Goal: Transaction & Acquisition: Purchase product/service

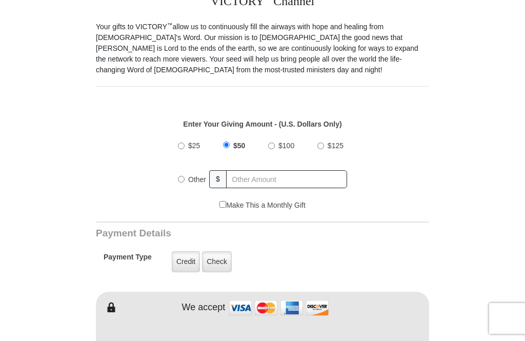
click at [180, 182] on input "Other" at bounding box center [181, 179] width 7 height 7
radio input "true"
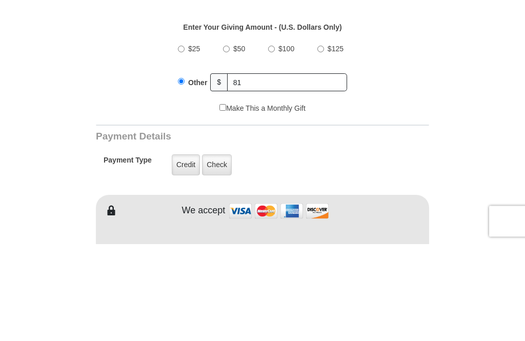
scroll to position [371, 0]
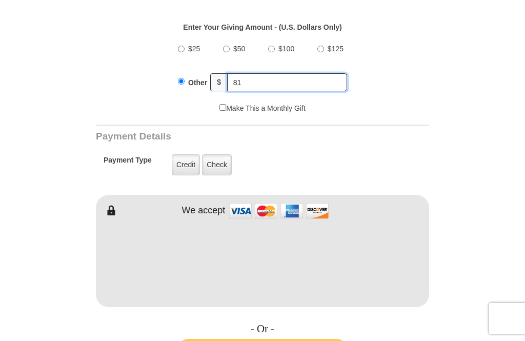
type input "81"
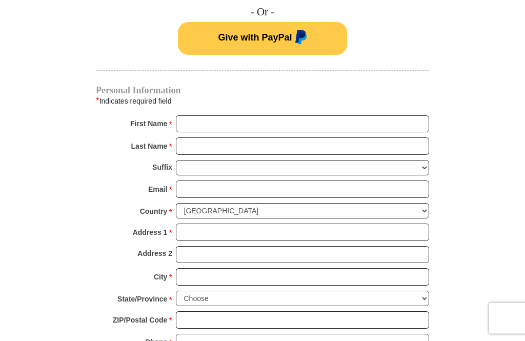
scroll to position [687, 0]
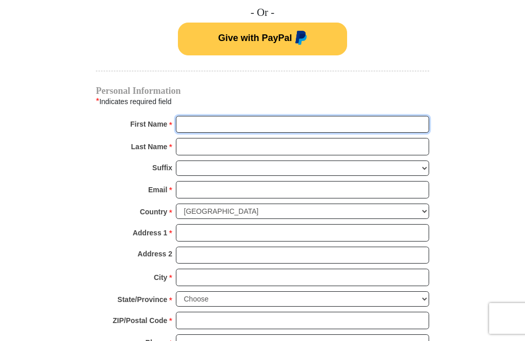
click at [296, 131] on input "First Name *" at bounding box center [302, 124] width 253 height 17
type input "[PERSON_NAME]"
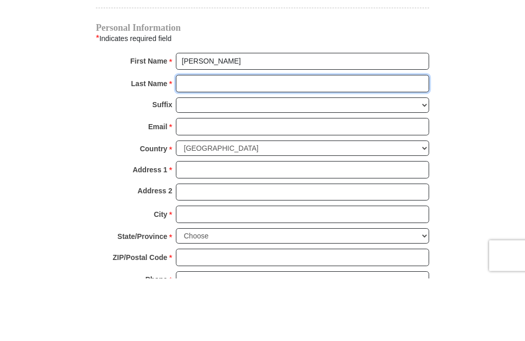
type input "DeKay"
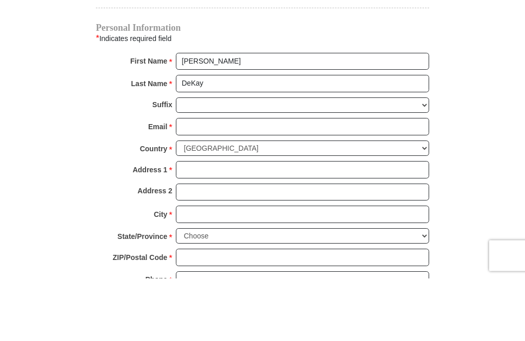
scroll to position [750, 0]
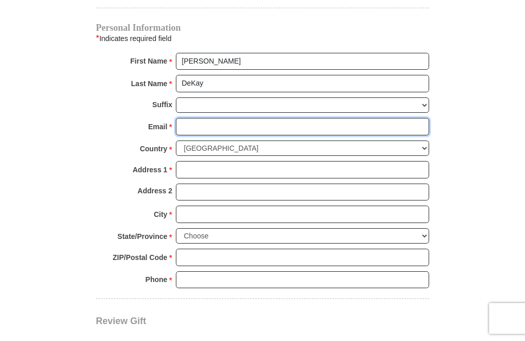
click at [226, 130] on input "Email *" at bounding box center [302, 126] width 253 height 17
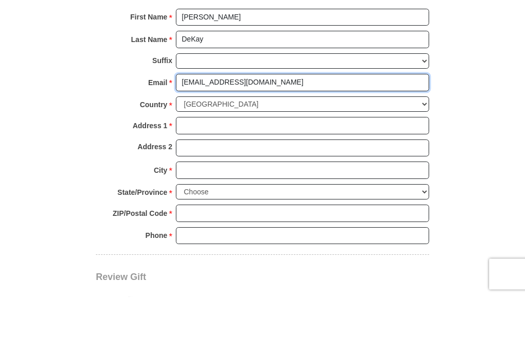
type input "[EMAIL_ADDRESS][DOMAIN_NAME]"
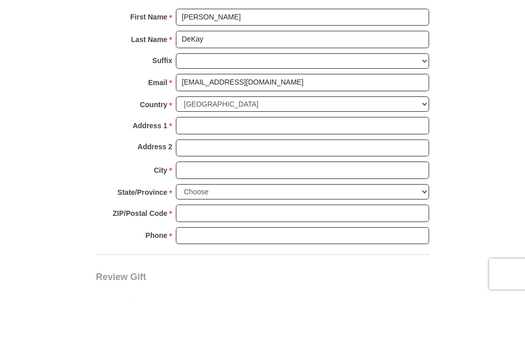
click at [313, 161] on input "Address 1 *" at bounding box center [302, 169] width 253 height 17
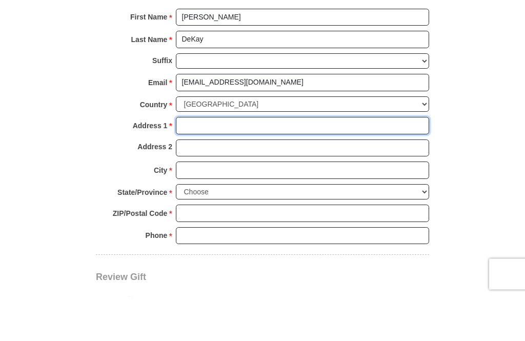
type input "[STREET_ADDRESS]"
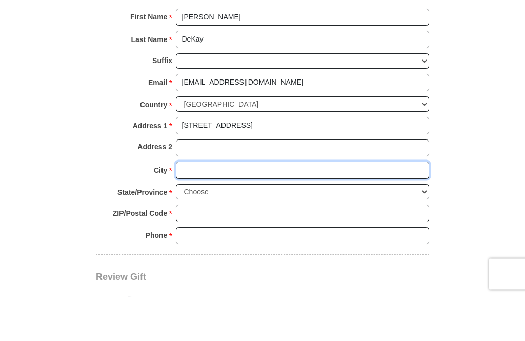
type input "[GEOGRAPHIC_DATA]"
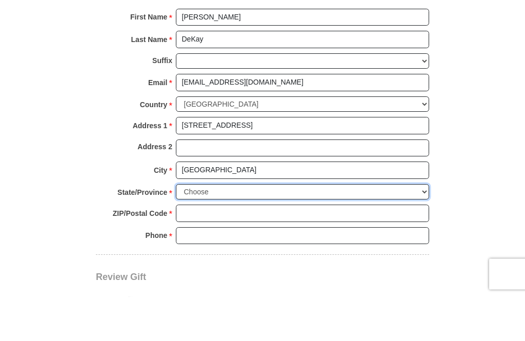
select select "NE"
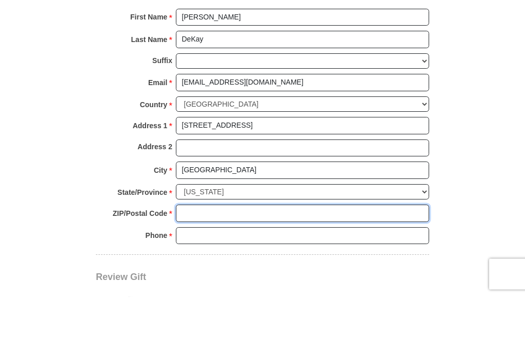
type input "68104"
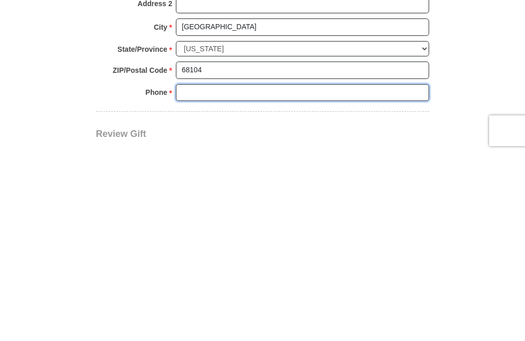
type input "4026861590"
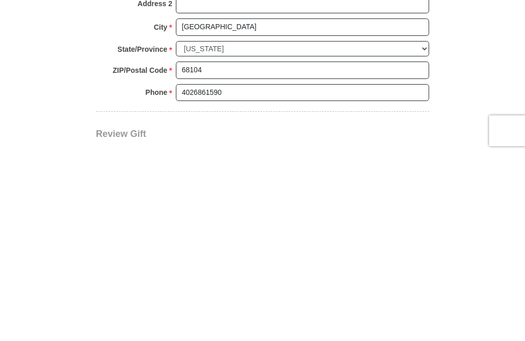
scroll to position [937, 0]
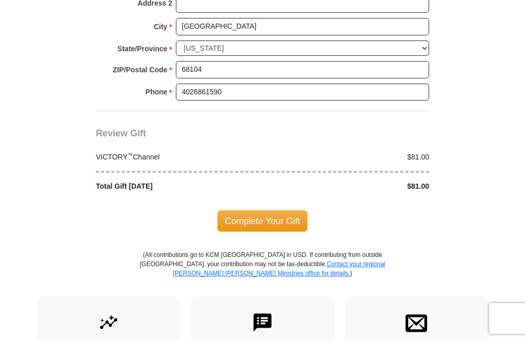
click at [280, 212] on span "Complete Your Gift" at bounding box center [262, 221] width 91 height 22
